Goal: Transaction & Acquisition: Purchase product/service

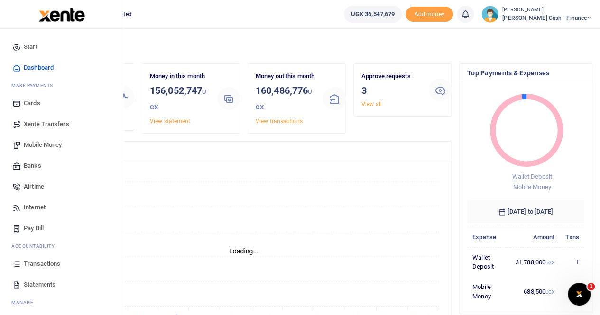
click at [53, 262] on span "Transactions" at bounding box center [42, 263] width 37 height 9
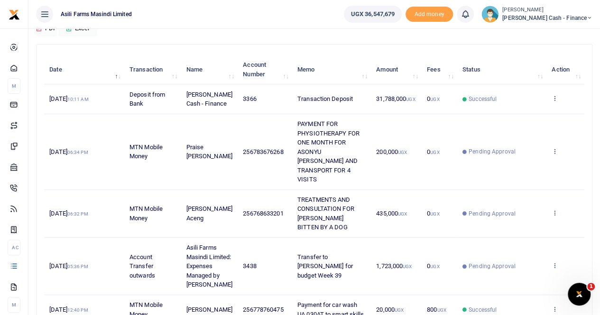
scroll to position [47, 0]
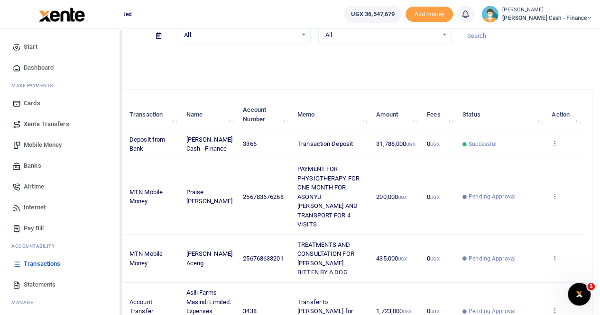
click at [56, 121] on span "Xente Transfers" at bounding box center [47, 124] width 46 height 9
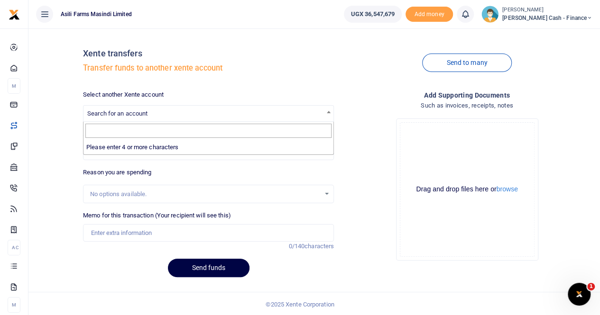
click at [120, 111] on span "Search for an account" at bounding box center [117, 113] width 60 height 7
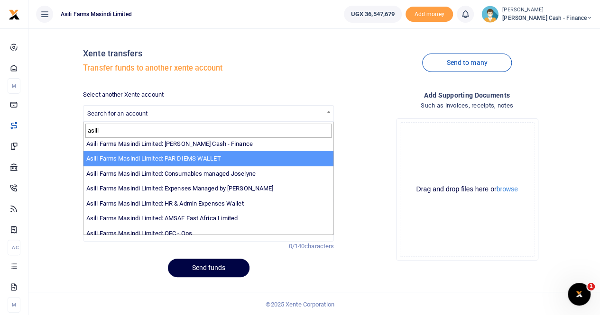
scroll to position [47, 0]
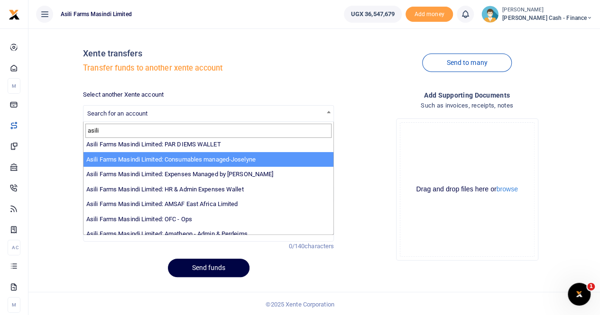
type input "asili"
select select "3435"
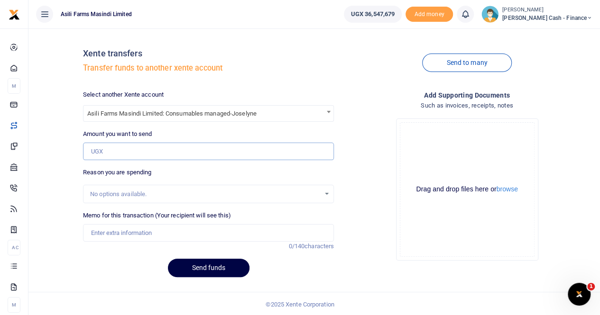
click at [105, 152] on input "Amount you want to send" at bounding box center [208, 152] width 251 height 18
paste input "16,771,000"
type input "16,771,000"
click at [118, 233] on input "Memo for this transaction (Your recipient will see this)" at bounding box center [208, 233] width 251 height 18
type input "Transfer to Ops for budget week 39"
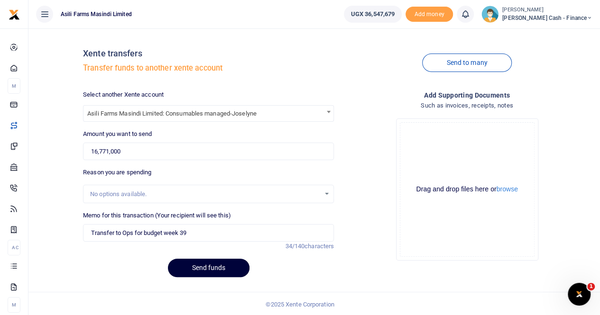
click at [202, 265] on button "Send funds" at bounding box center [209, 268] width 82 height 18
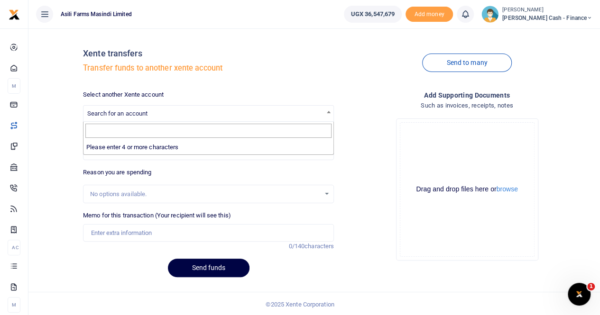
click at [127, 111] on span "Search for an account" at bounding box center [117, 113] width 60 height 7
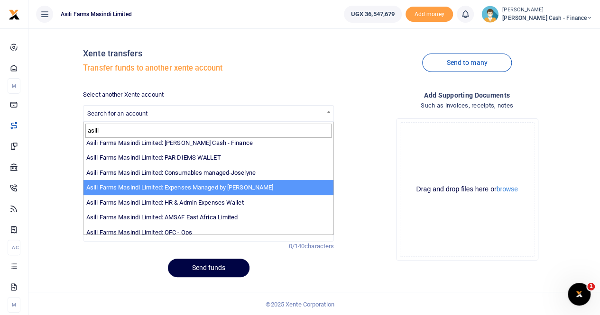
scroll to position [69, 0]
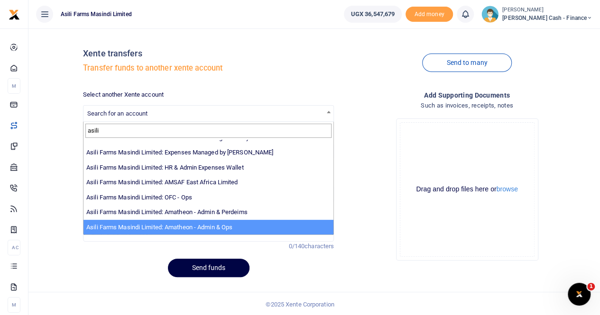
type input "asili"
select select "3989"
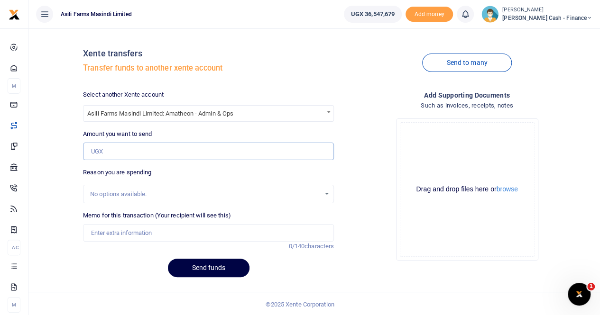
click at [109, 147] on input "Amount you want to send" at bounding box center [208, 152] width 251 height 18
paste input "5,320,000"
type input "5,320,000"
click at [103, 231] on input "Memo for this transaction (Your recipient will see this)" at bounding box center [208, 233] width 251 height 18
type input "r"
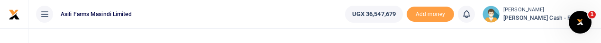
type input "Transfer to Amatheon for budget week 37"
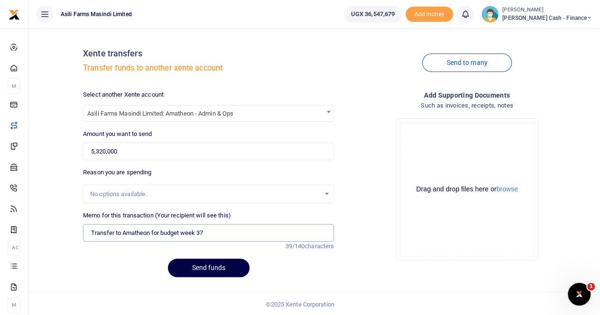
scroll to position [1, 0]
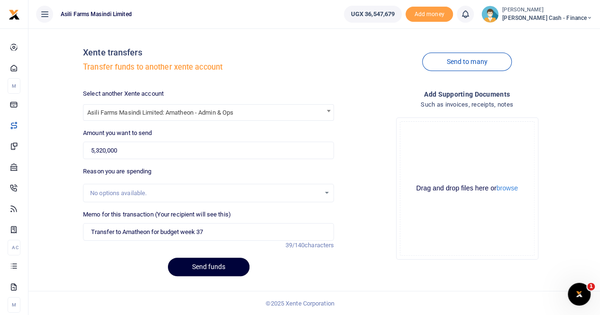
click at [206, 267] on button "Send funds" at bounding box center [209, 267] width 82 height 18
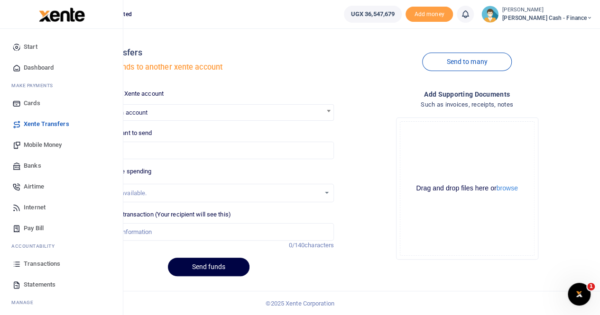
click at [39, 145] on span "Mobile Money" at bounding box center [43, 144] width 38 height 9
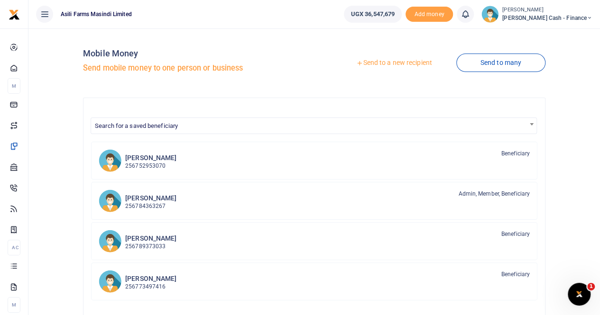
click at [375, 62] on link "Send to a new recipient" at bounding box center [394, 63] width 124 height 17
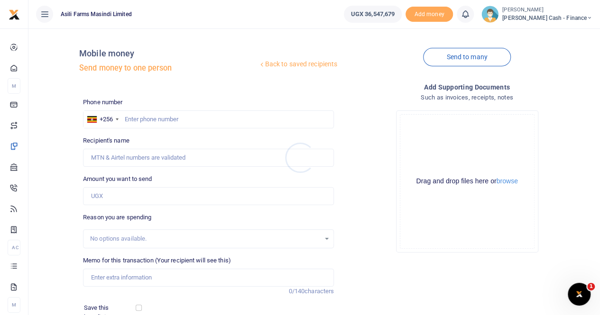
click at [136, 115] on div at bounding box center [300, 157] width 600 height 315
click at [135, 118] on input "text" at bounding box center [208, 120] width 251 height 18
paste input "256783950778"
type input "256783950778"
type input "[PERSON_NAME]"
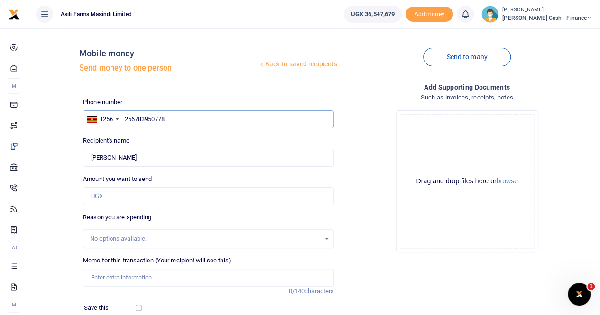
type input "256783950778"
click at [100, 273] on input "Memo for this transaction (Your recipient will see this)" at bounding box center [208, 278] width 251 height 18
paste input "Kindly load 42k to [PERSON_NAME] number for loading and offloading chemicals at…"
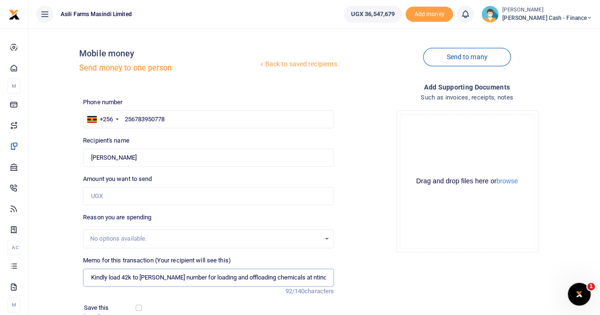
drag, startPoint x: 191, startPoint y: 277, endPoint x: 77, endPoint y: 281, distance: 113.9
click at [77, 281] on div "Back to saved recipients Mobile money Send money to one person Send to many Pho…" at bounding box center [314, 212] width 564 height 352
type input "Payment for loading and offloading chemicals at ntinda office"
click at [103, 201] on input "Amount you want to send" at bounding box center [208, 196] width 251 height 18
type input "42,000"
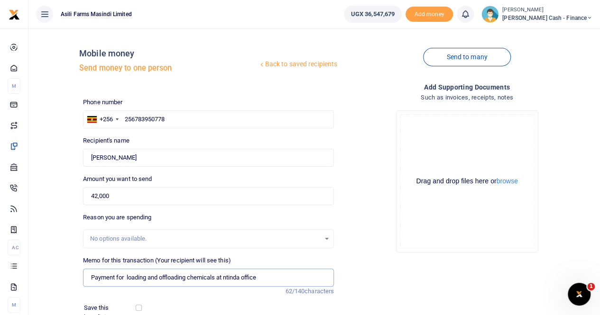
click at [86, 277] on input "Payment for loading and offloading chemicals at ntinda office" at bounding box center [208, 278] width 251 height 18
click at [504, 182] on button "browse" at bounding box center [507, 181] width 21 height 7
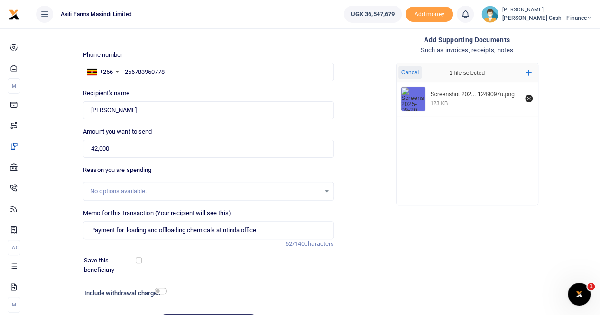
scroll to position [103, 0]
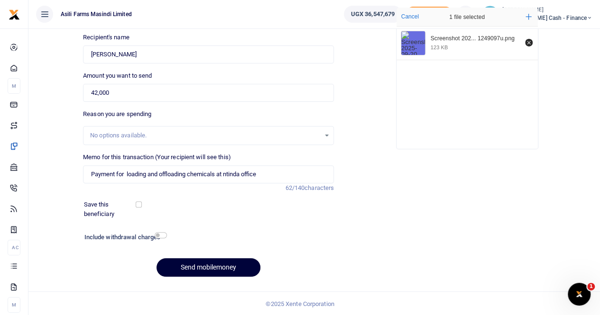
click at [203, 268] on button "Send mobilemoney" at bounding box center [209, 267] width 104 height 18
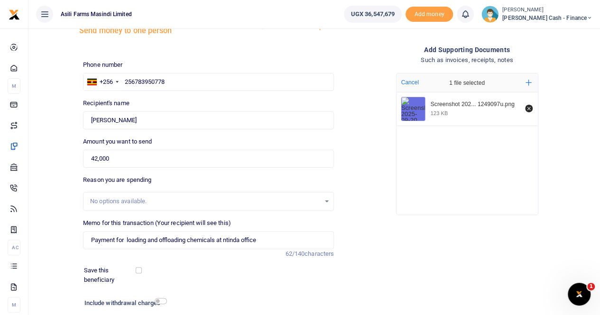
scroll to position [0, 0]
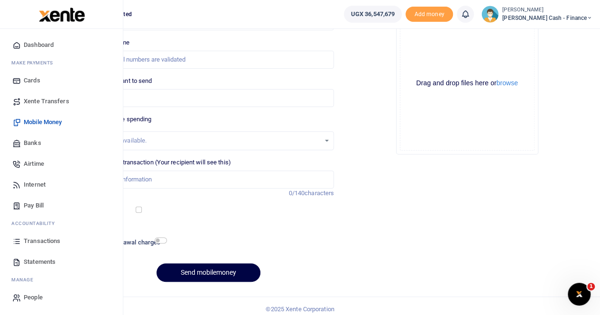
scroll to position [103, 0]
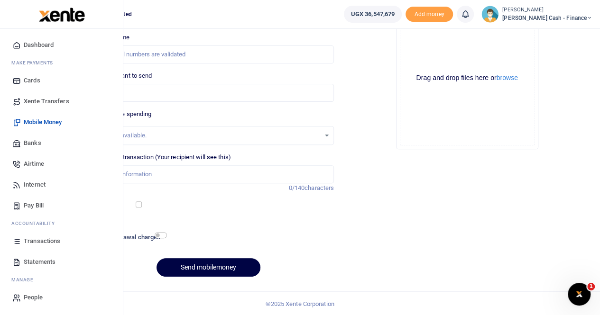
click at [37, 242] on span "Transactions" at bounding box center [42, 241] width 37 height 9
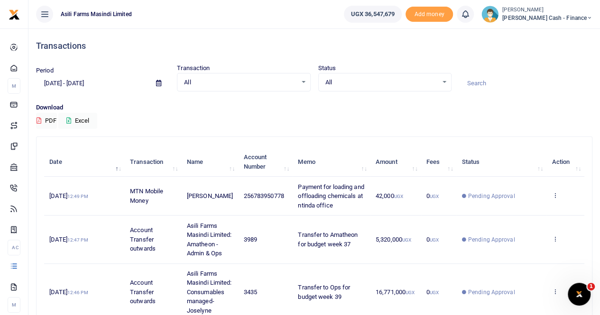
click at [562, 9] on small "[PERSON_NAME]" at bounding box center [547, 10] width 90 height 8
click at [560, 36] on link "Switch accounts" at bounding box center [524, 34] width 75 height 13
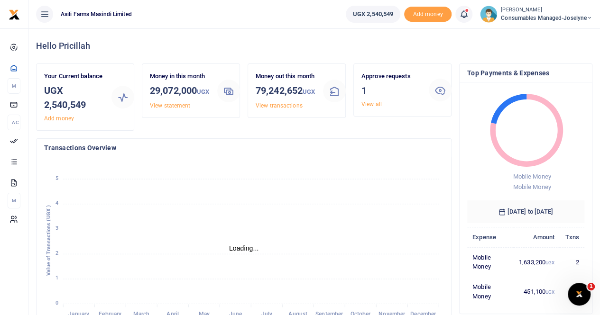
scroll to position [8, 8]
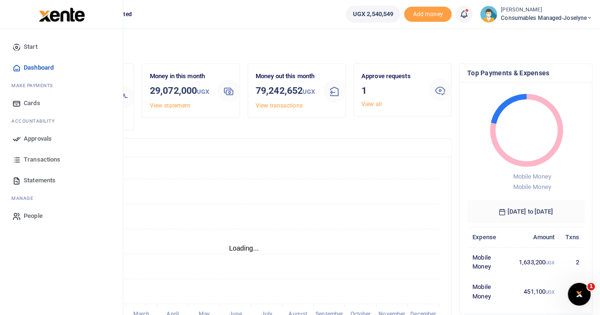
click at [46, 158] on span "Transactions" at bounding box center [42, 159] width 37 height 9
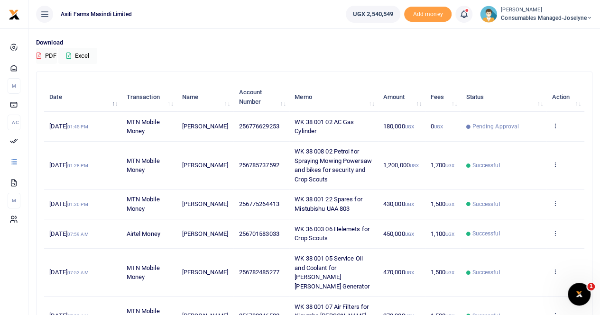
scroll to position [95, 0]
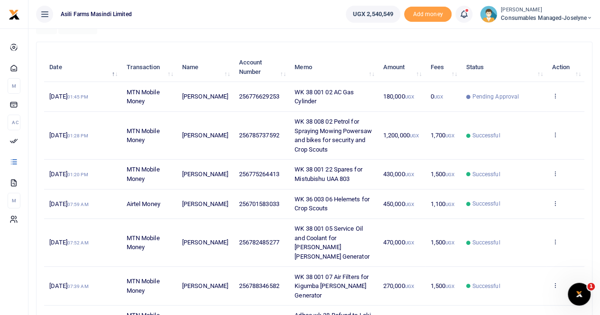
click at [239, 93] on span "256776629253" at bounding box center [259, 96] width 40 height 7
drag, startPoint x: 288, startPoint y: 90, endPoint x: 418, endPoint y: 97, distance: 130.6
click at [418, 97] on tr "[DATE] 01:45 PM MTN Mobile Money [PERSON_NAME] 256776629253 WK 38 001 02 AC Gas…" at bounding box center [314, 96] width 540 height 29
copy tr "WK 38 001 02 AC Gas Cylinder 180,000 UGX"
